Goal: Navigation & Orientation: Find specific page/section

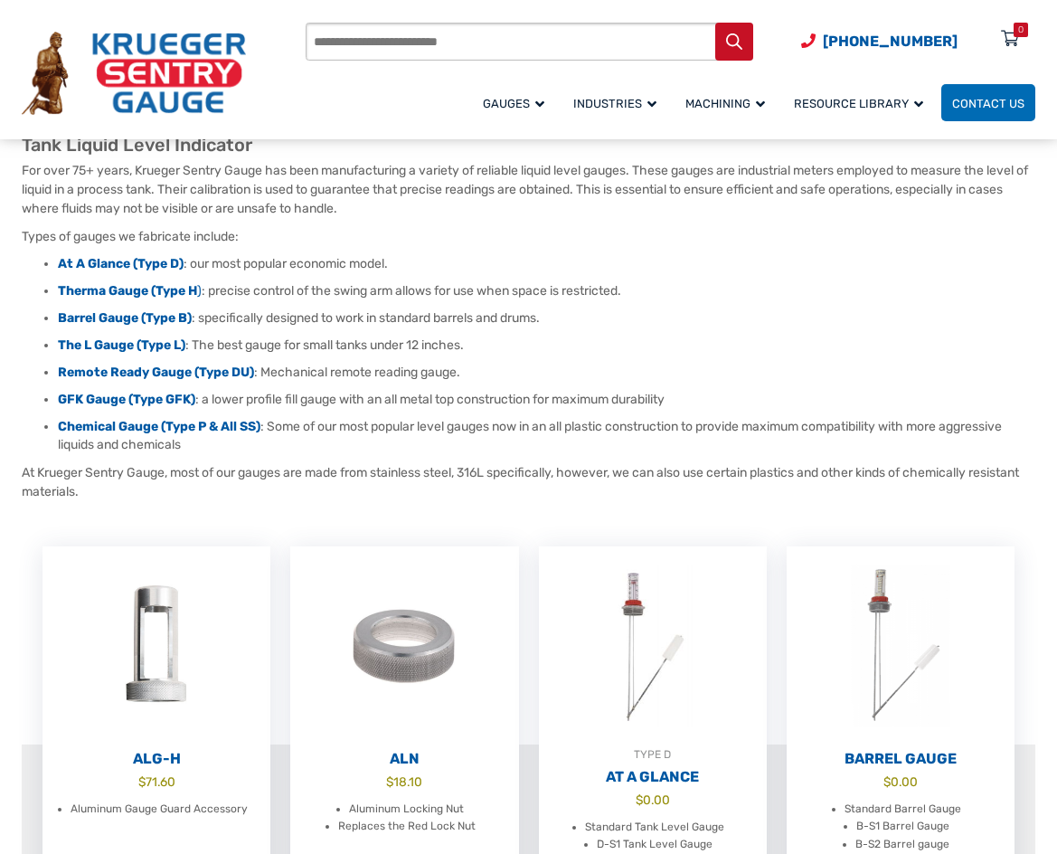
scroll to position [181, 0]
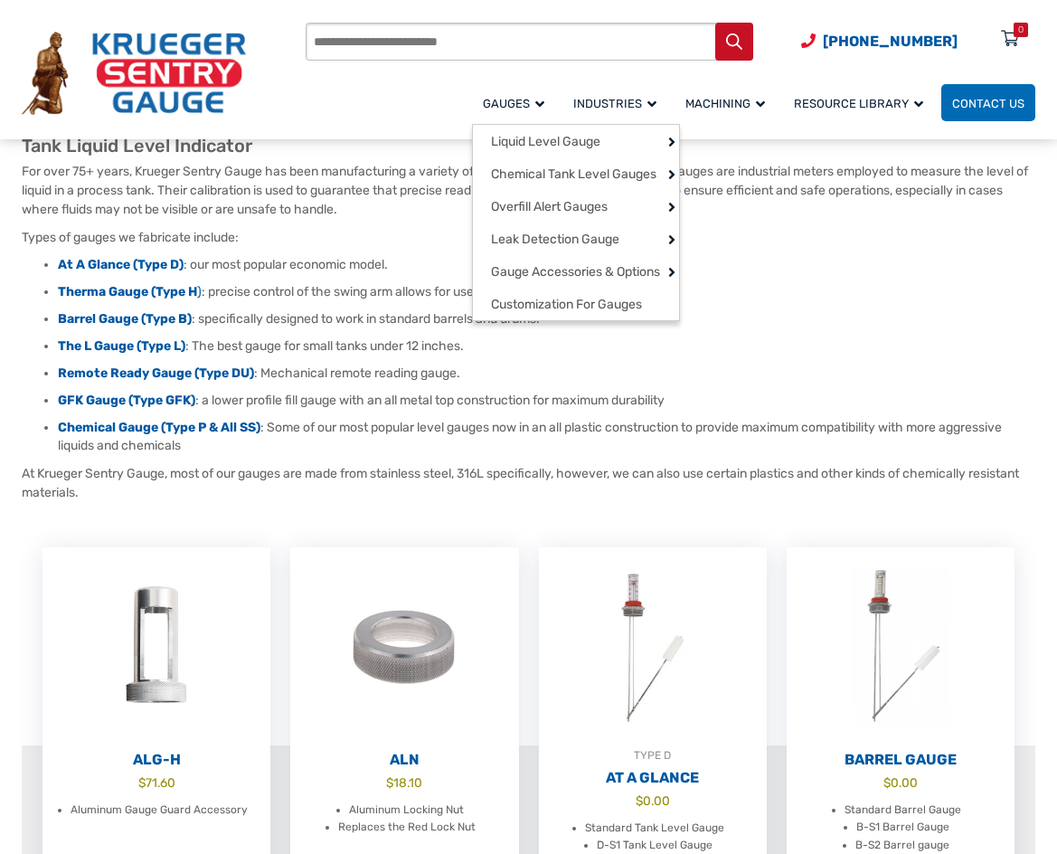
drag, startPoint x: 359, startPoint y: 237, endPoint x: 528, endPoint y: 106, distance: 214.0
click at [528, 106] on span "Gauges" at bounding box center [513, 104] width 61 height 14
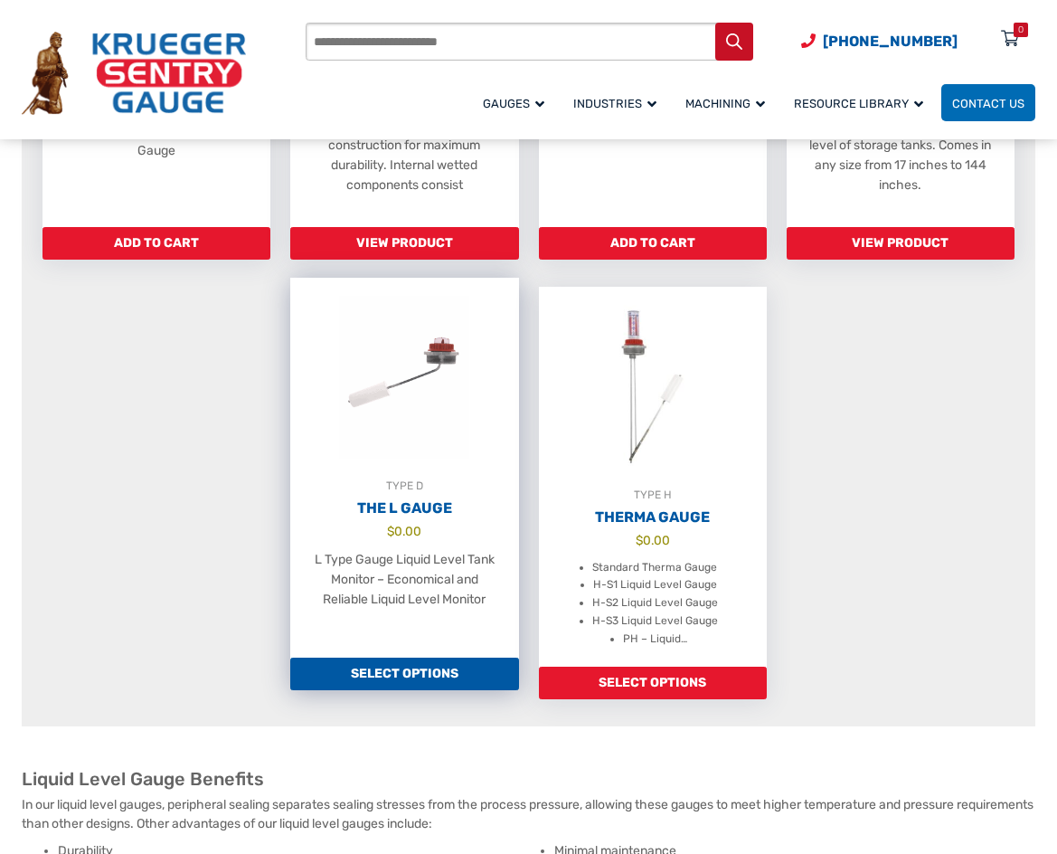
scroll to position [1357, 0]
